Goal: Information Seeking & Learning: Check status

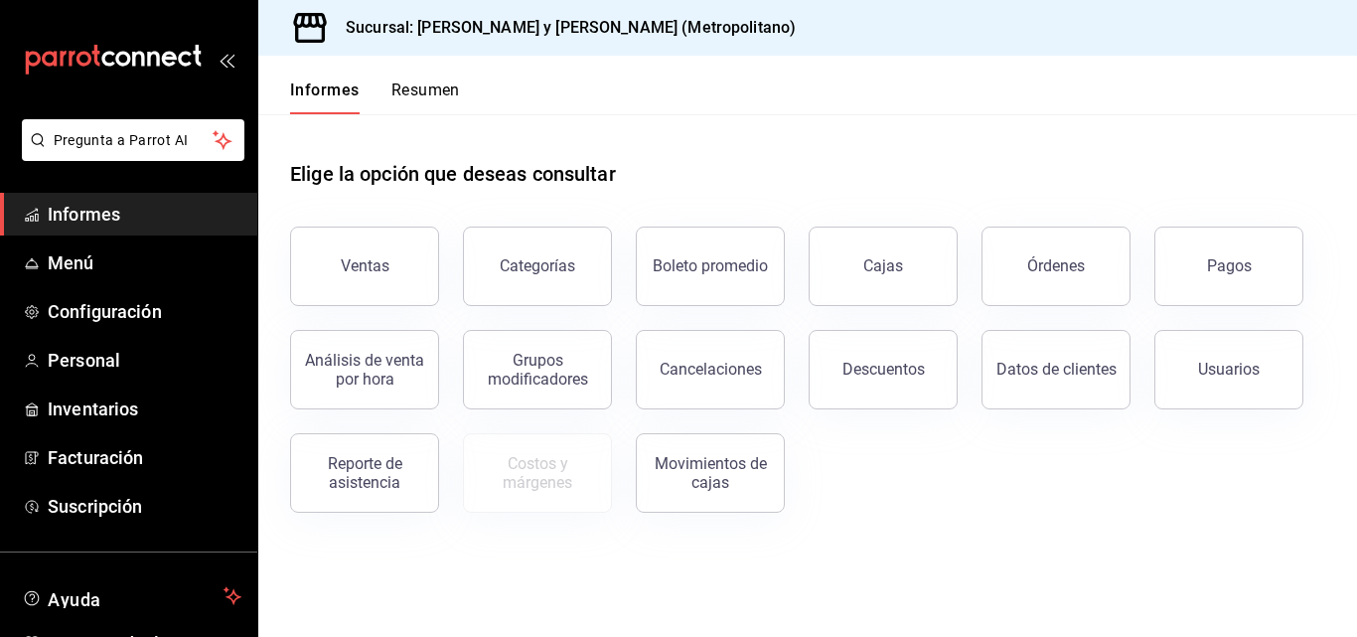
drag, startPoint x: 851, startPoint y: 339, endPoint x: 370, endPoint y: 257, distance: 488.7
click at [370, 248] on button "Ventas" at bounding box center [364, 266] width 149 height 79
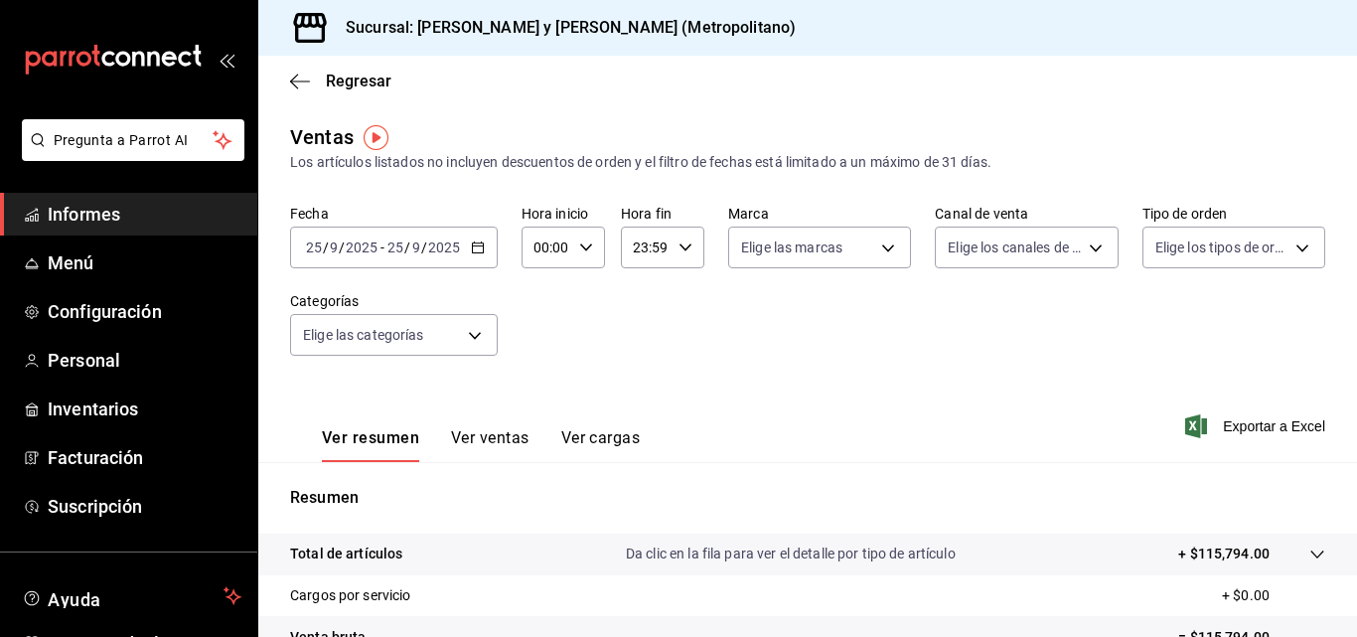
click at [567, 256] on input "00:00" at bounding box center [547, 248] width 50 height 40
click at [544, 376] on button "06" at bounding box center [542, 386] width 33 height 40
click at [549, 287] on font "04" at bounding box center [543, 290] width 16 height 16
type input "04:00"
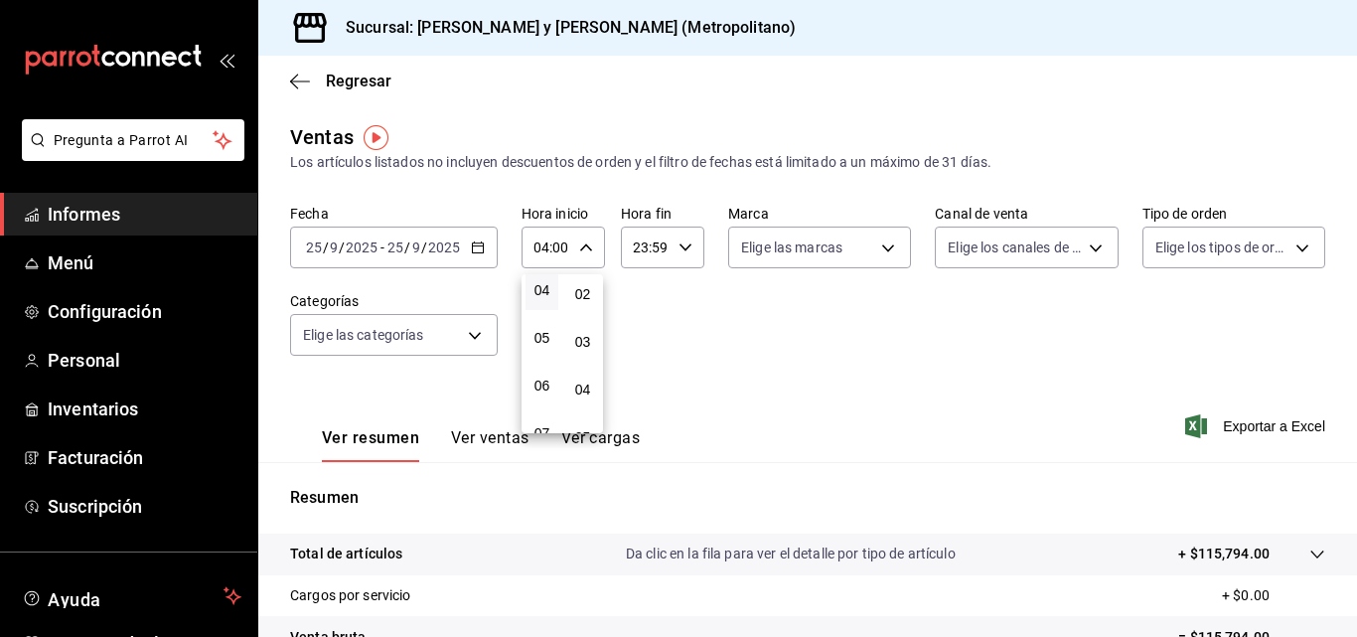
click at [1296, 545] on div at bounding box center [678, 318] width 1357 height 637
click at [1309, 557] on icon at bounding box center [1317, 554] width 16 height 16
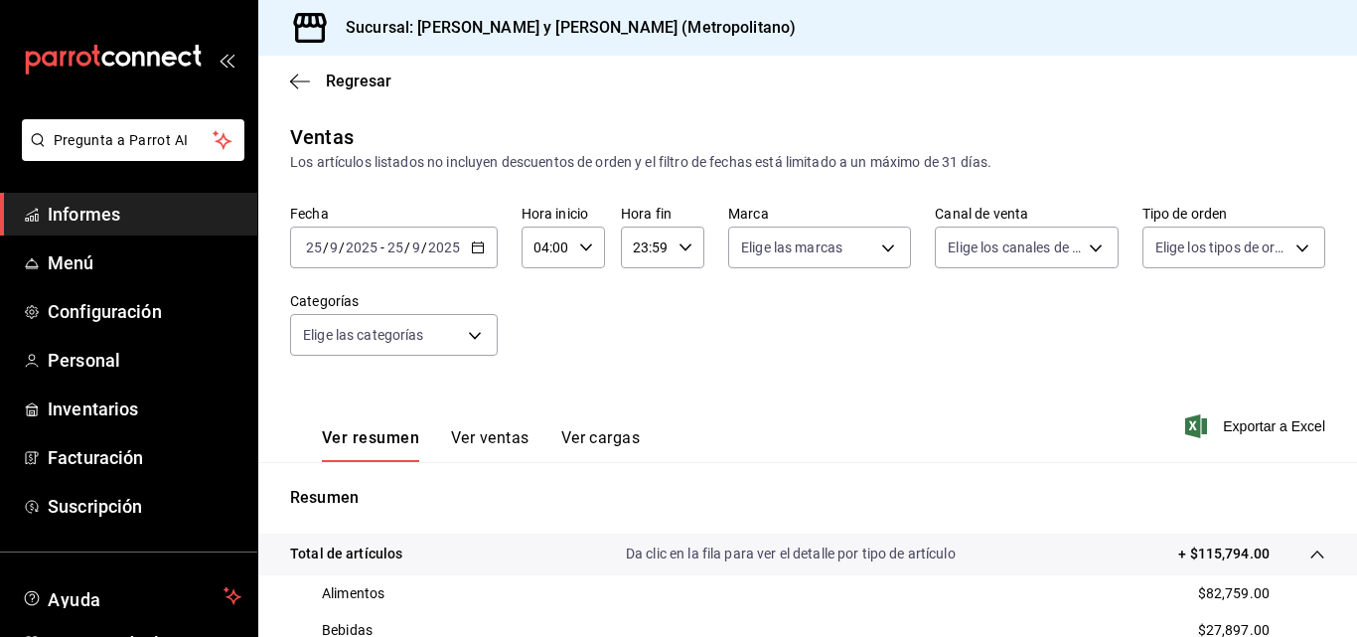
scroll to position [298, 0]
